Goal: Task Accomplishment & Management: Manage account settings

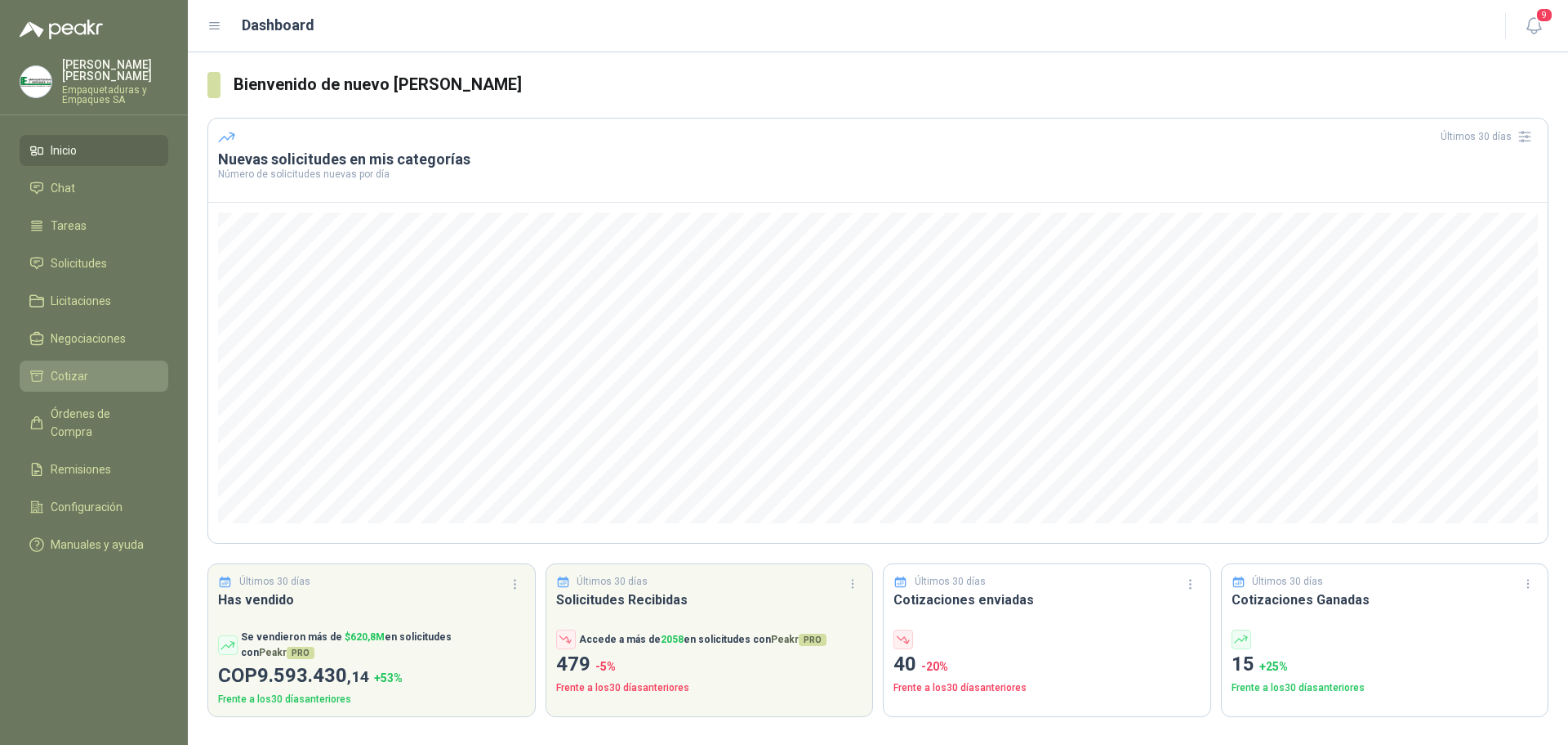
click at [71, 362] on link "Cotizar" at bounding box center [94, 375] width 149 height 31
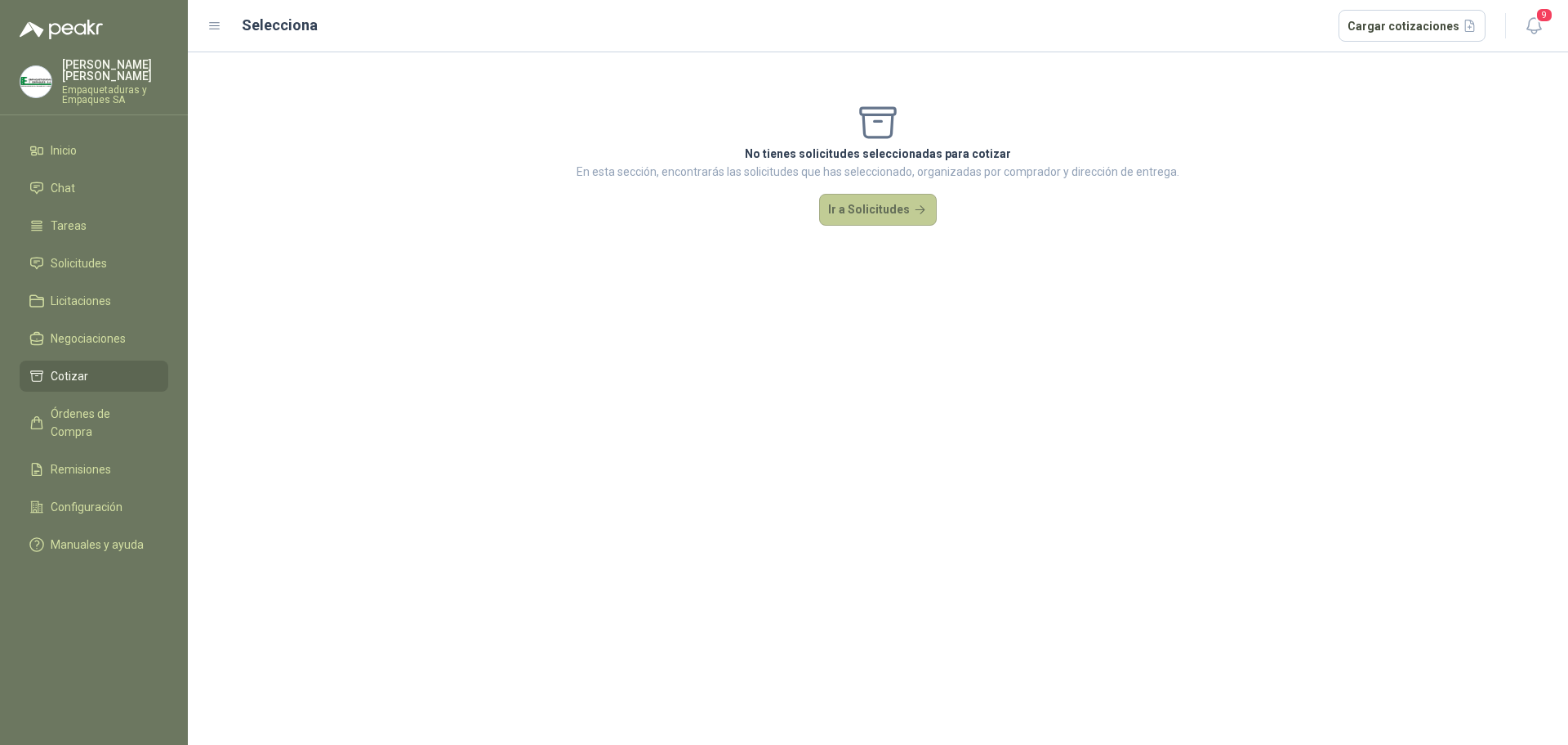
click at [876, 203] on button "Ir a Solicitudes" at bounding box center [878, 210] width 118 height 33
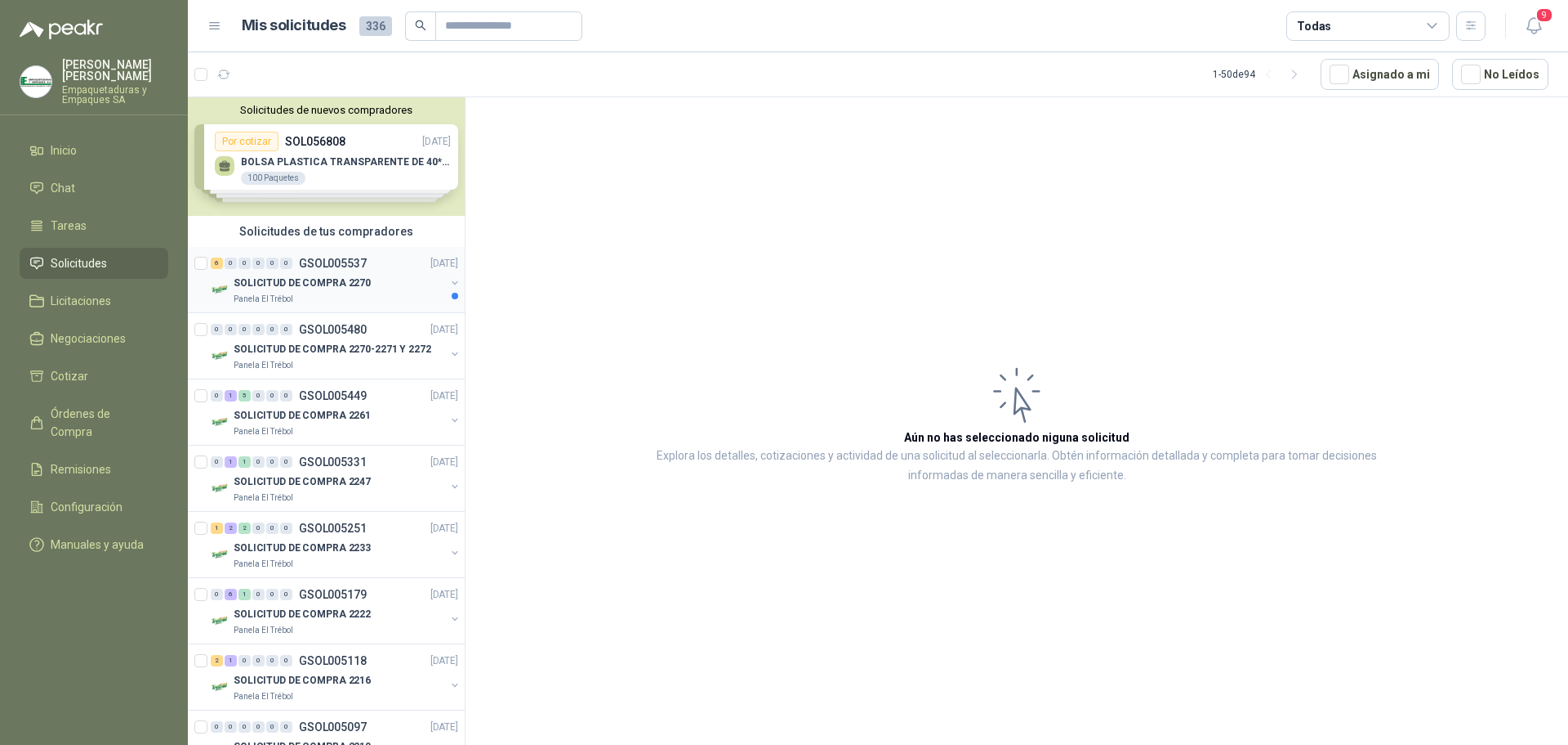
click at [306, 297] on div "Panela El Trébol" at bounding box center [340, 299] width 212 height 13
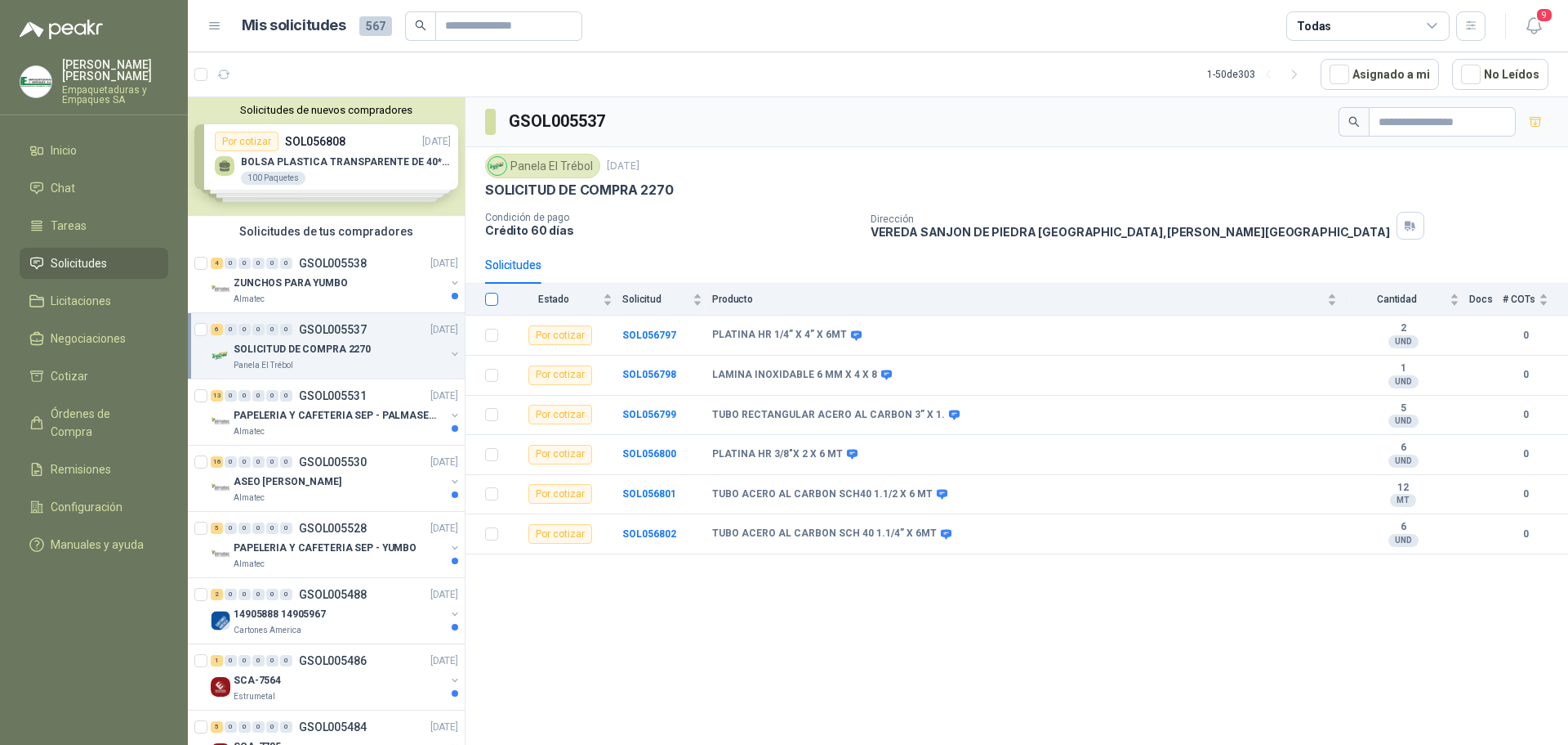
click at [494, 308] on label at bounding box center [492, 299] width 13 height 18
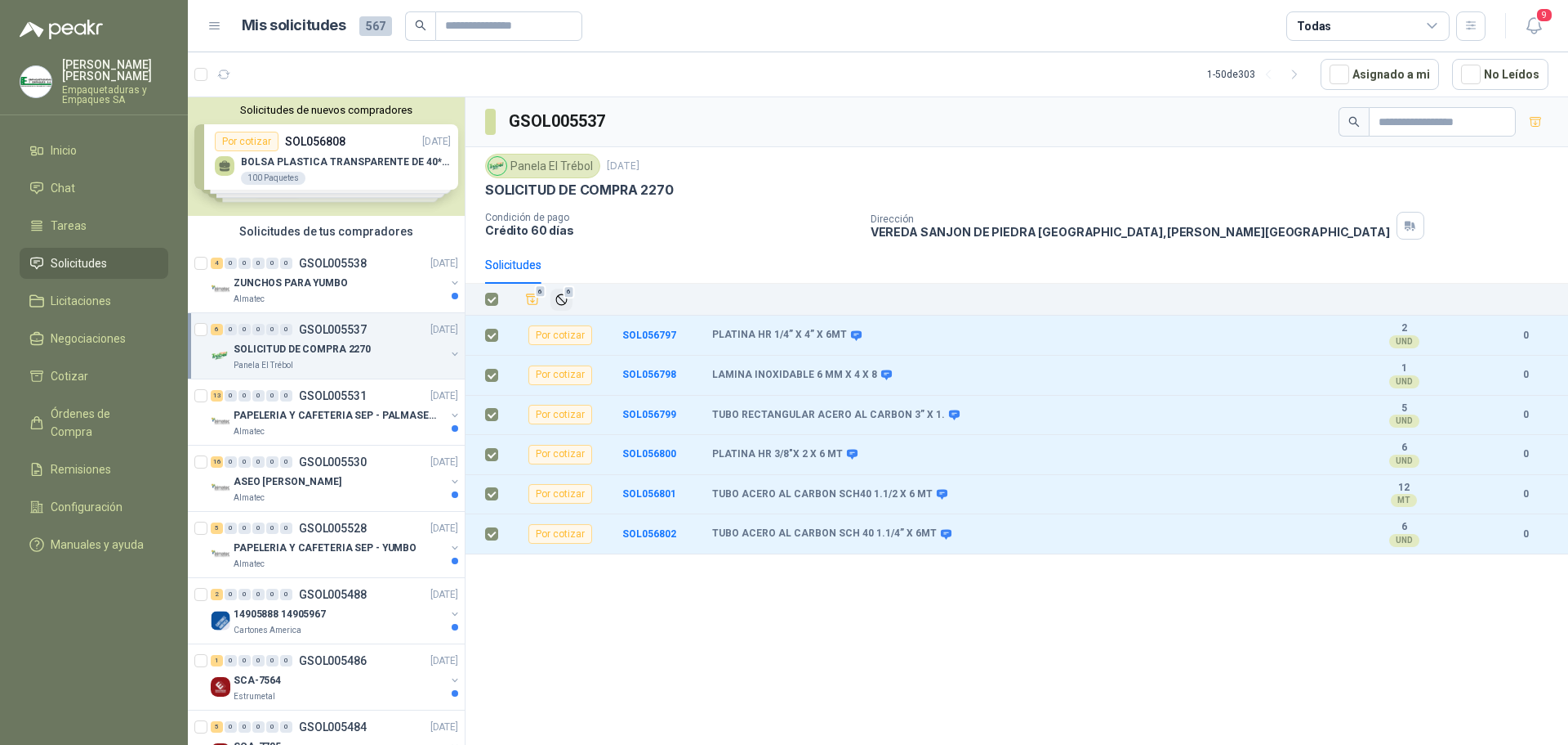
click at [565, 302] on icon "Ignorar" at bounding box center [562, 299] width 10 height 10
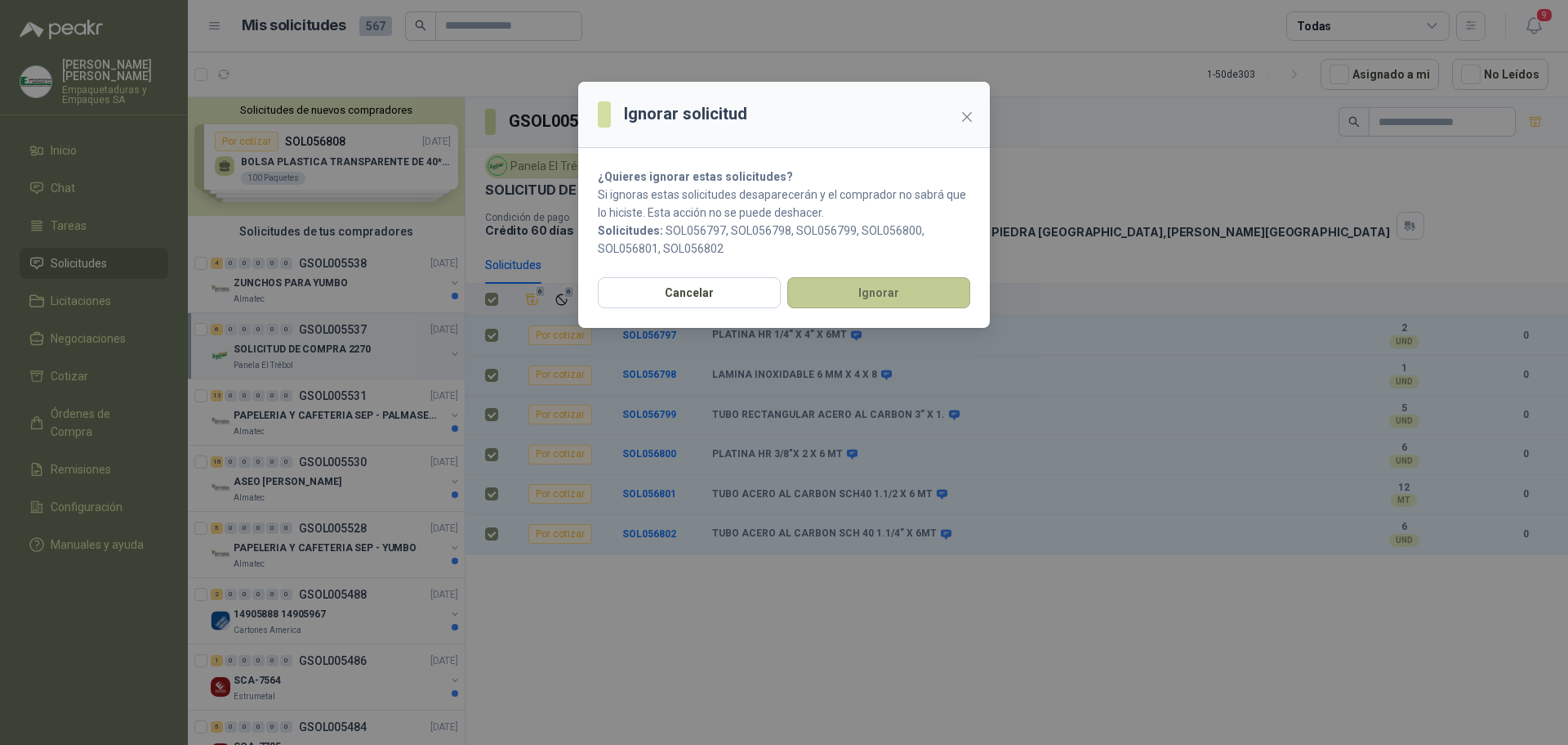
click at [888, 297] on button "Ignorar" at bounding box center [878, 292] width 183 height 31
